Goal: Download file/media

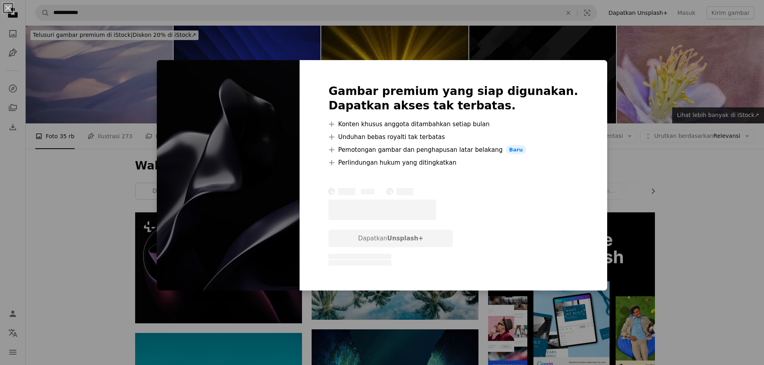
scroll to position [401, 0]
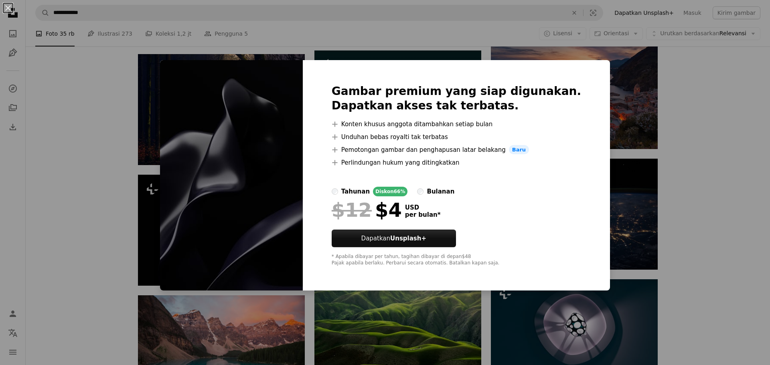
click at [246, 213] on img at bounding box center [231, 175] width 143 height 231
click at [253, 198] on img at bounding box center [231, 175] width 143 height 231
click at [290, 122] on img at bounding box center [231, 175] width 143 height 231
click at [717, 55] on div "An X shape Gambar premium yang siap digunakan. Dapatkan akses tak terbatas. A p…" at bounding box center [385, 182] width 770 height 365
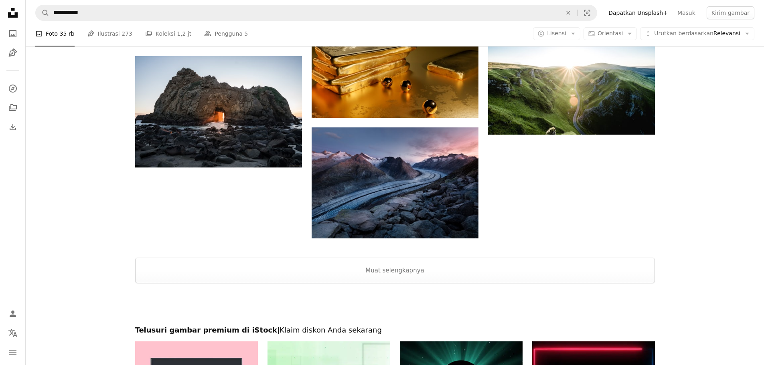
scroll to position [882, 0]
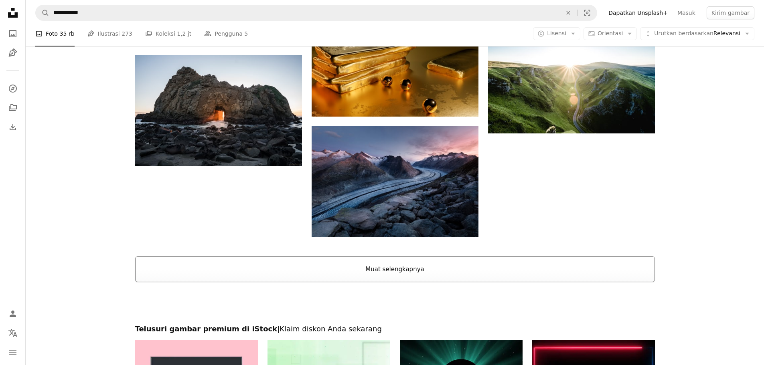
click at [369, 263] on button "Muat selengkapnya" at bounding box center [395, 270] width 520 height 26
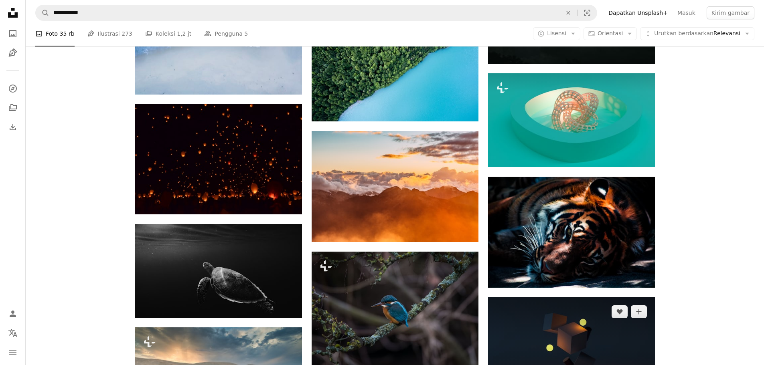
scroll to position [1684, 0]
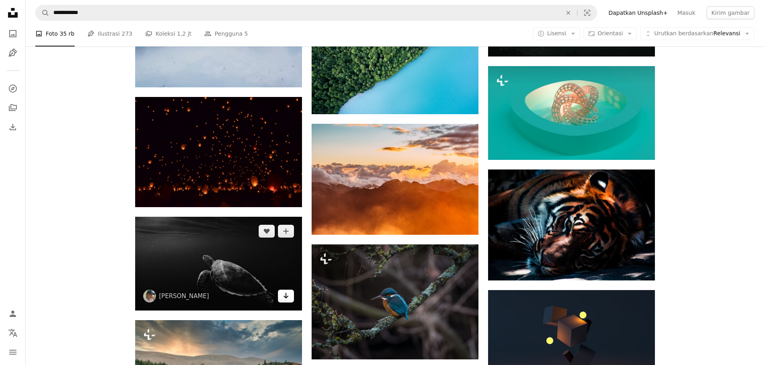
click at [283, 298] on icon "Arrow pointing down" at bounding box center [286, 296] width 6 height 10
